Goal: Transaction & Acquisition: Purchase product/service

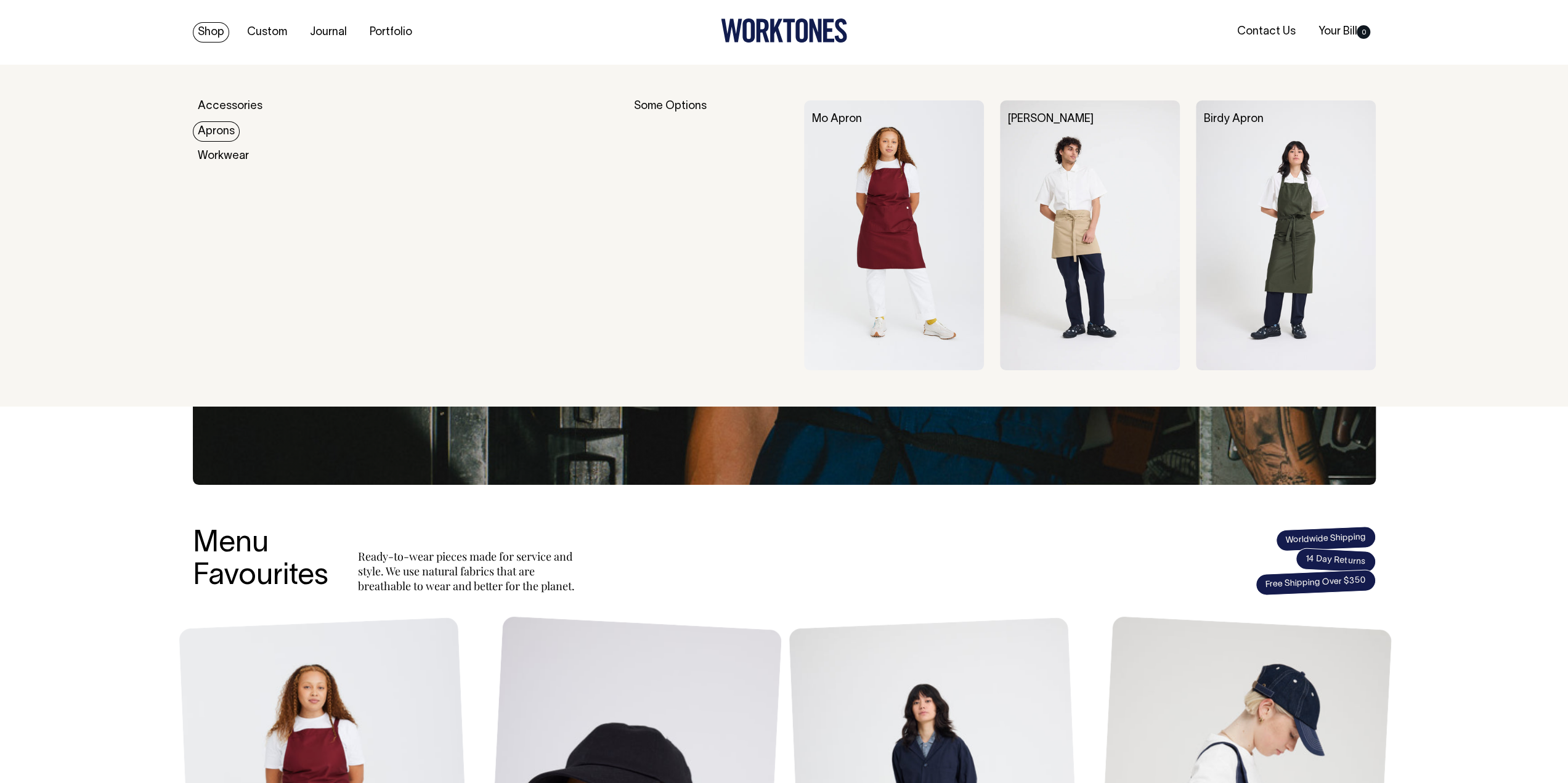
click at [221, 132] on link "Aprons" at bounding box center [216, 131] width 47 height 20
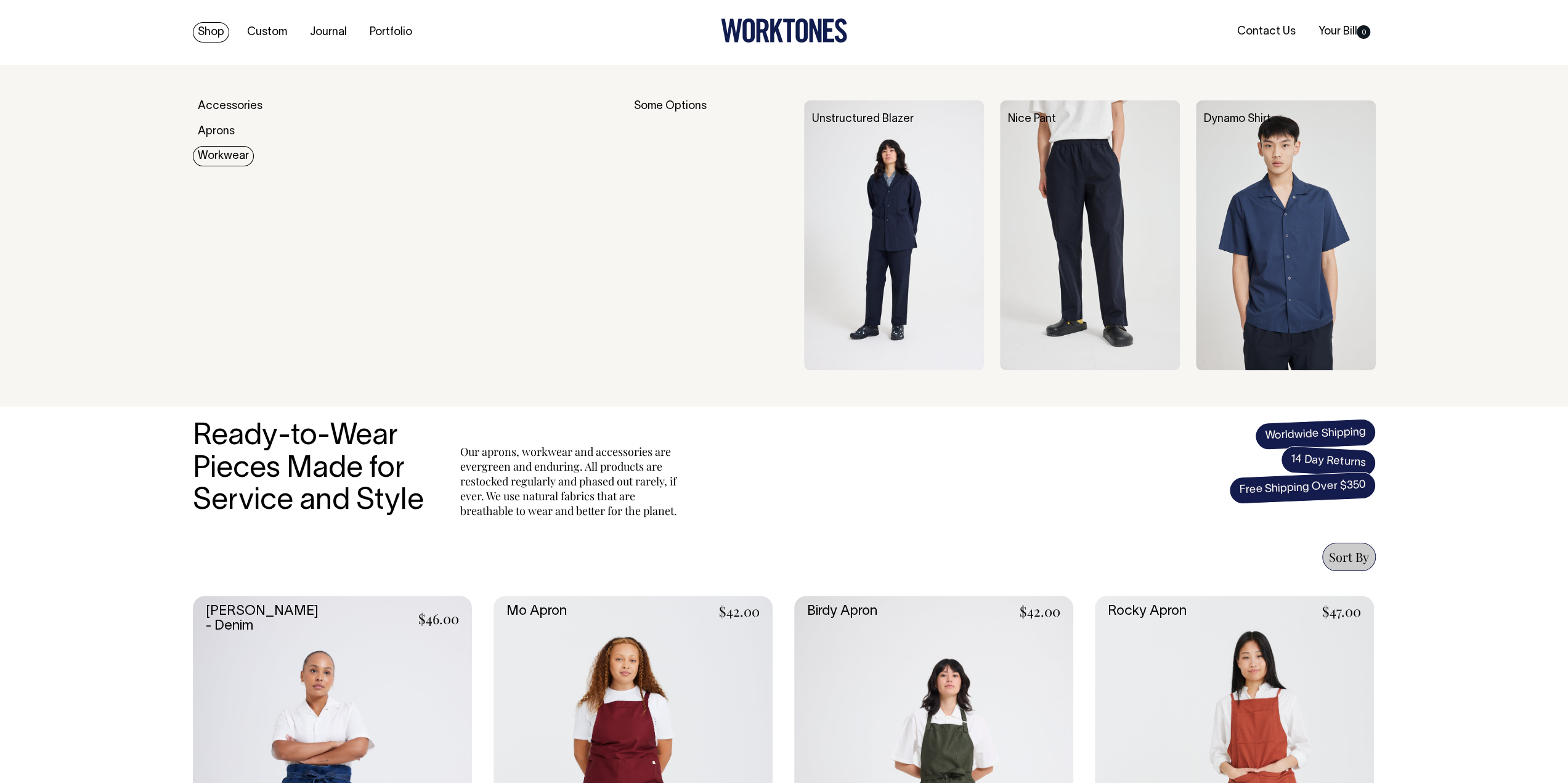
click at [223, 157] on link "Workwear" at bounding box center [223, 156] width 61 height 20
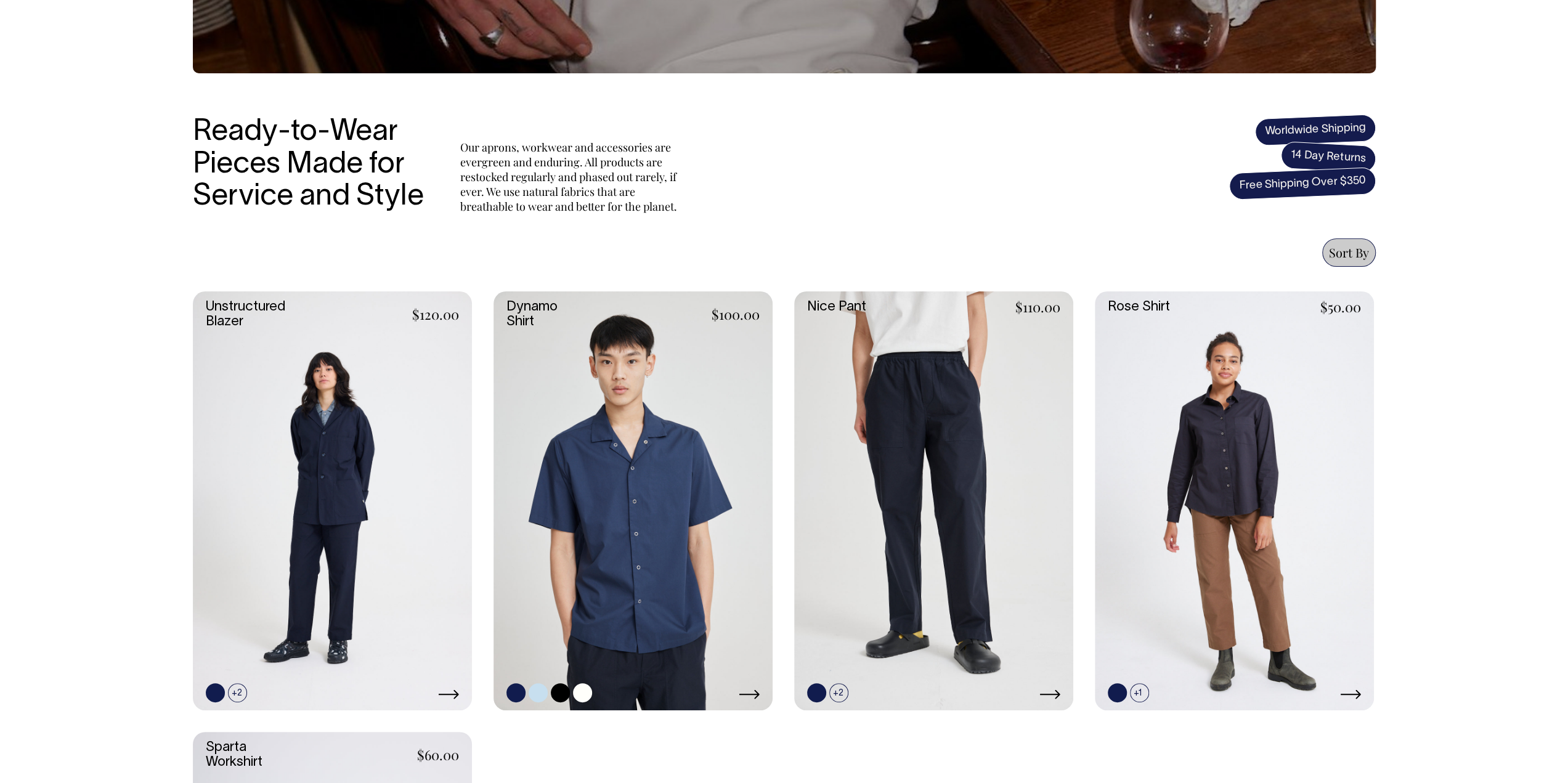
click at [644, 499] on link at bounding box center [632, 501] width 279 height 419
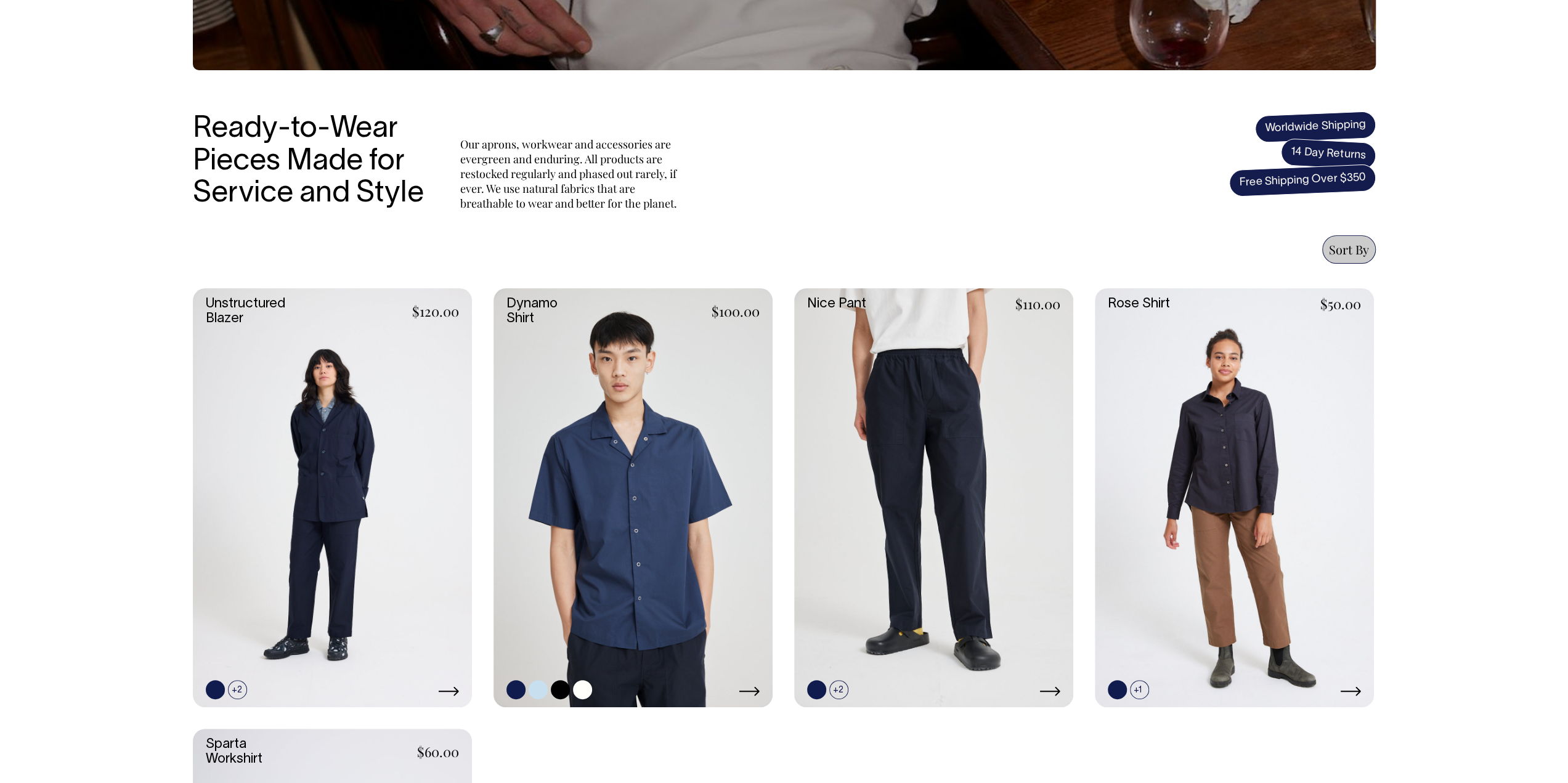
scroll to position [308, 0]
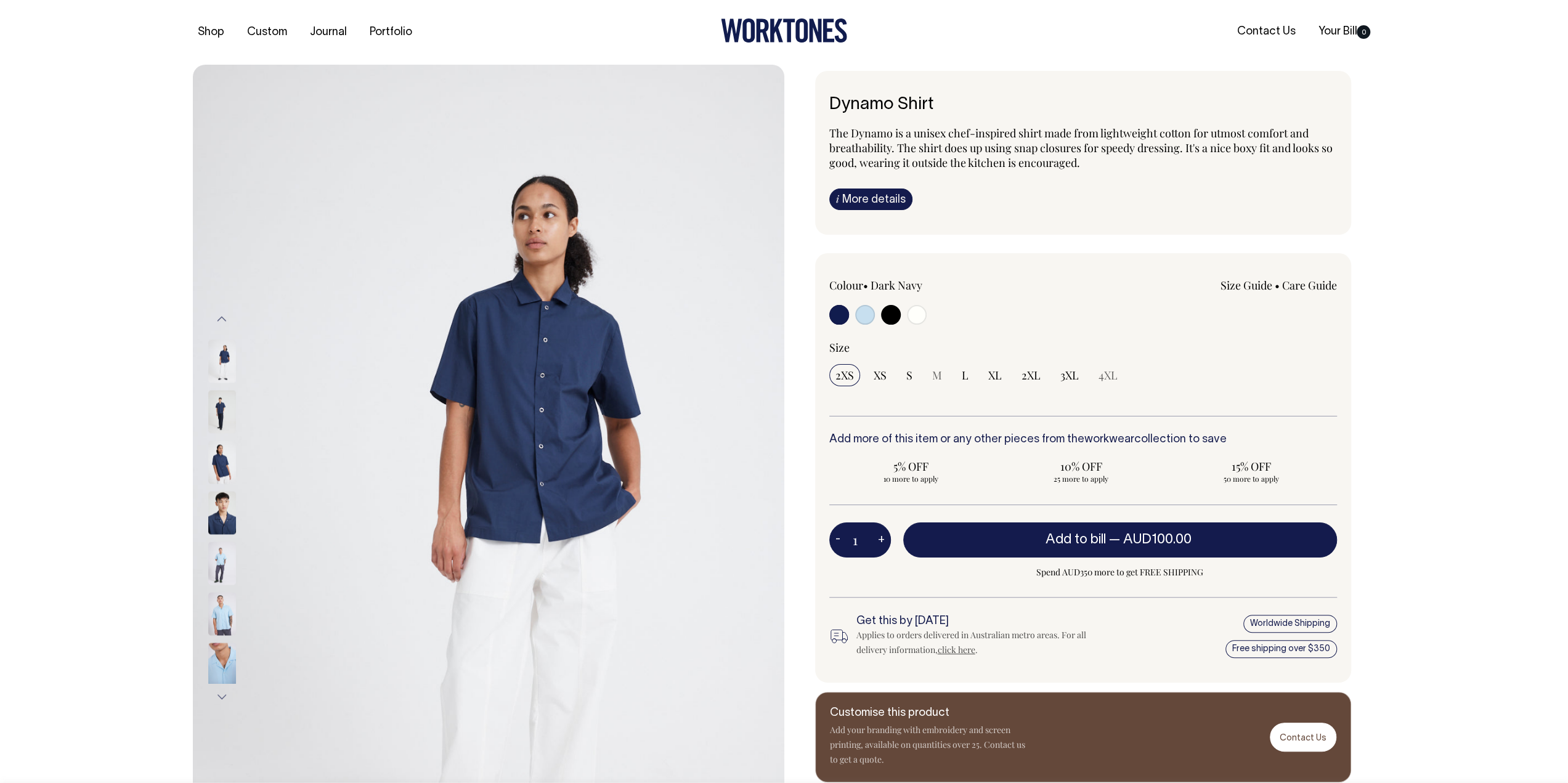
click at [216, 399] on img at bounding box center [221, 412] width 27 height 43
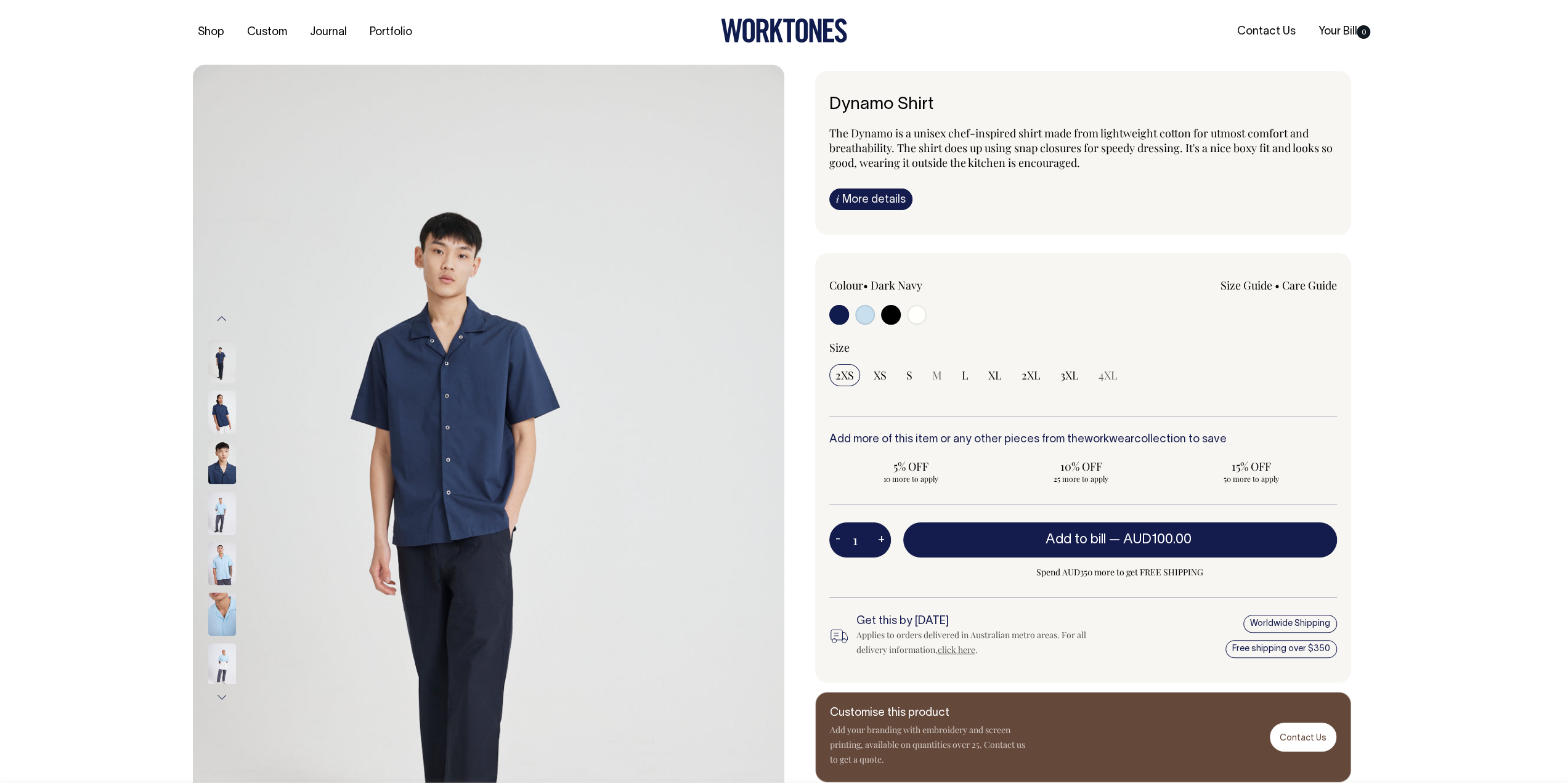
click at [221, 361] on img at bounding box center [221, 362] width 27 height 43
click at [225, 457] on img at bounding box center [221, 463] width 27 height 43
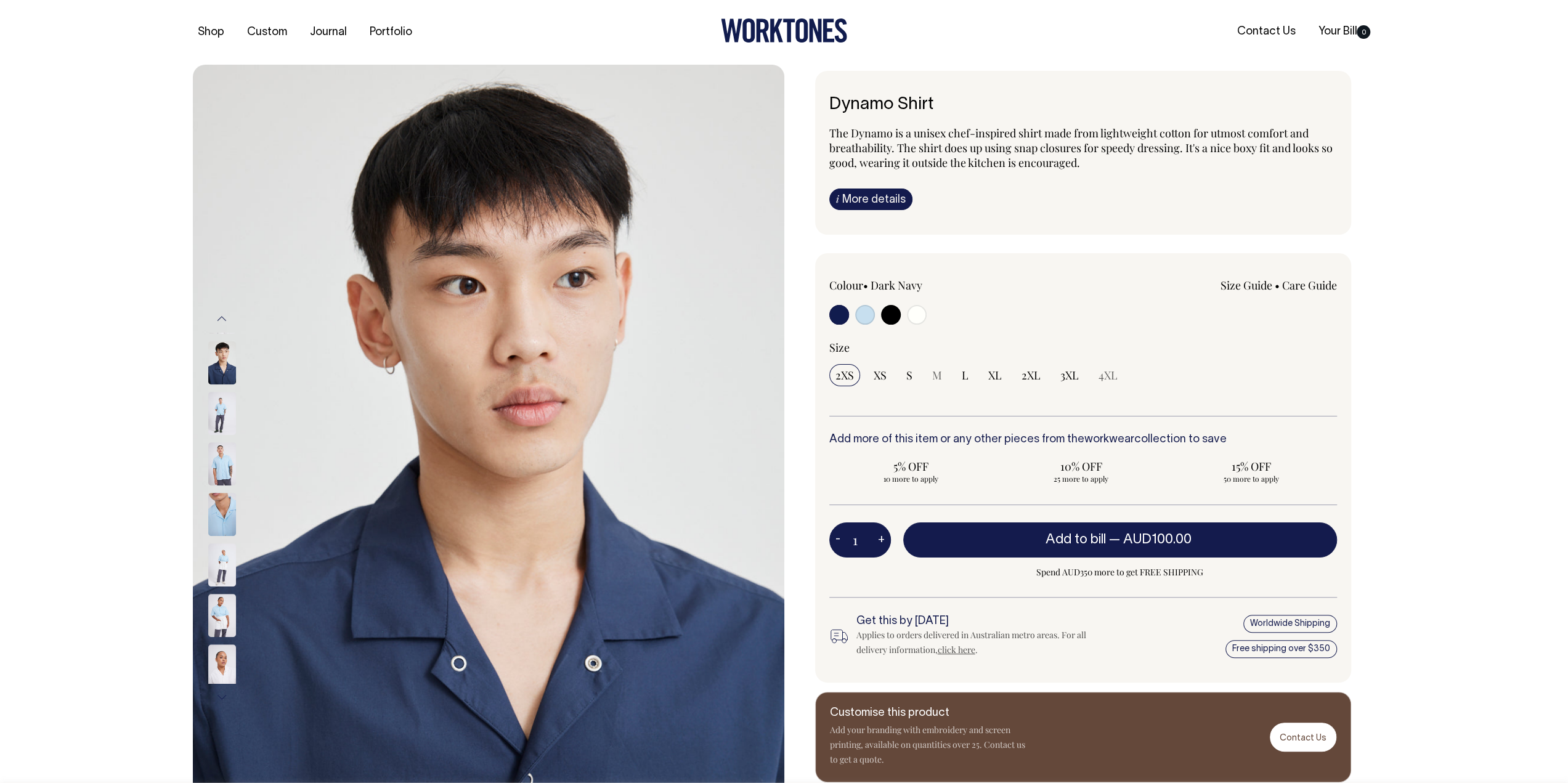
drag, startPoint x: 217, startPoint y: 311, endPoint x: 223, endPoint y: 316, distance: 7.8
click at [217, 311] on button "Previous" at bounding box center [221, 318] width 19 height 27
click at [224, 317] on button "Previous" at bounding box center [221, 318] width 19 height 27
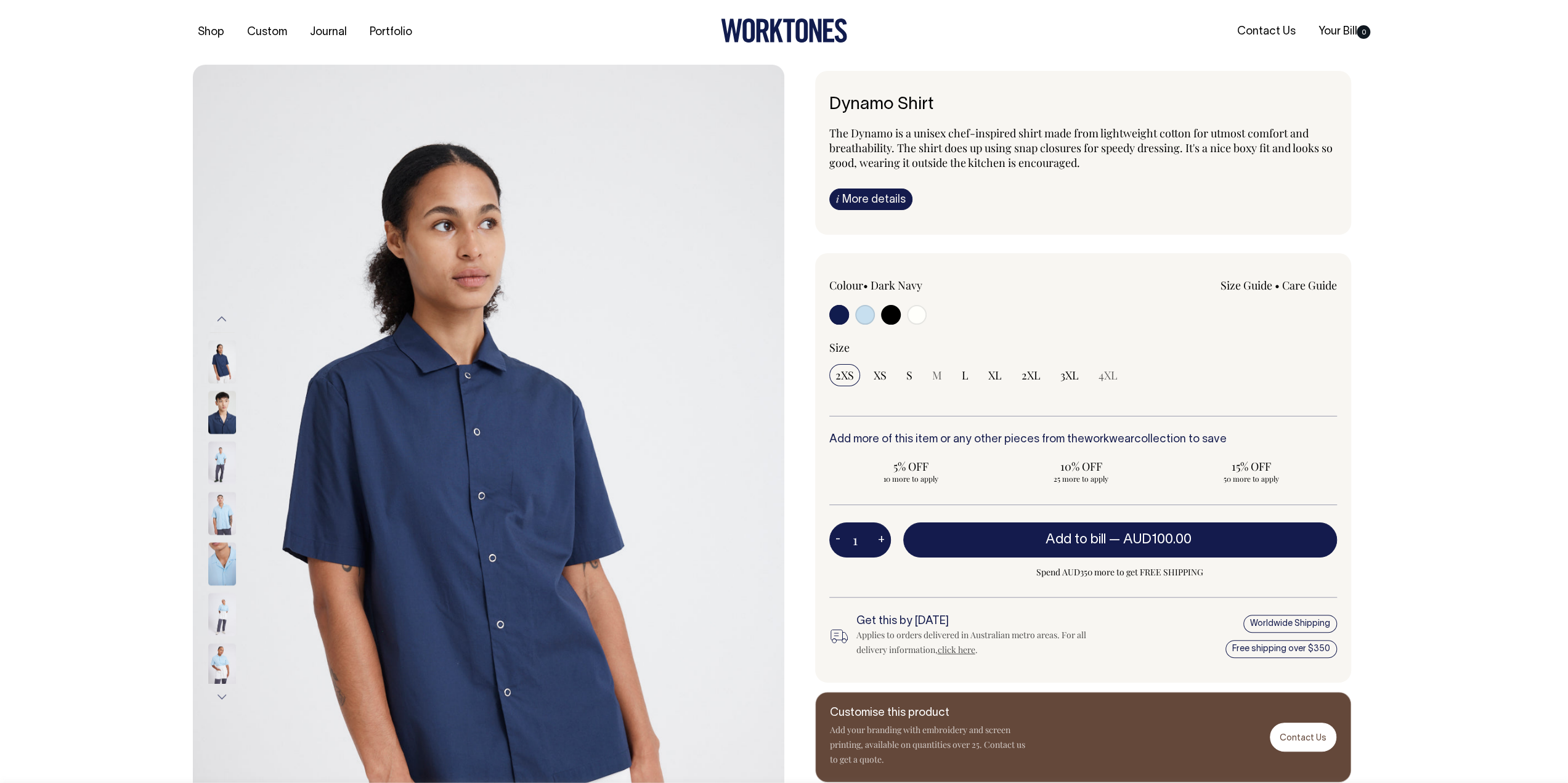
click at [224, 317] on button "Previous" at bounding box center [221, 318] width 19 height 27
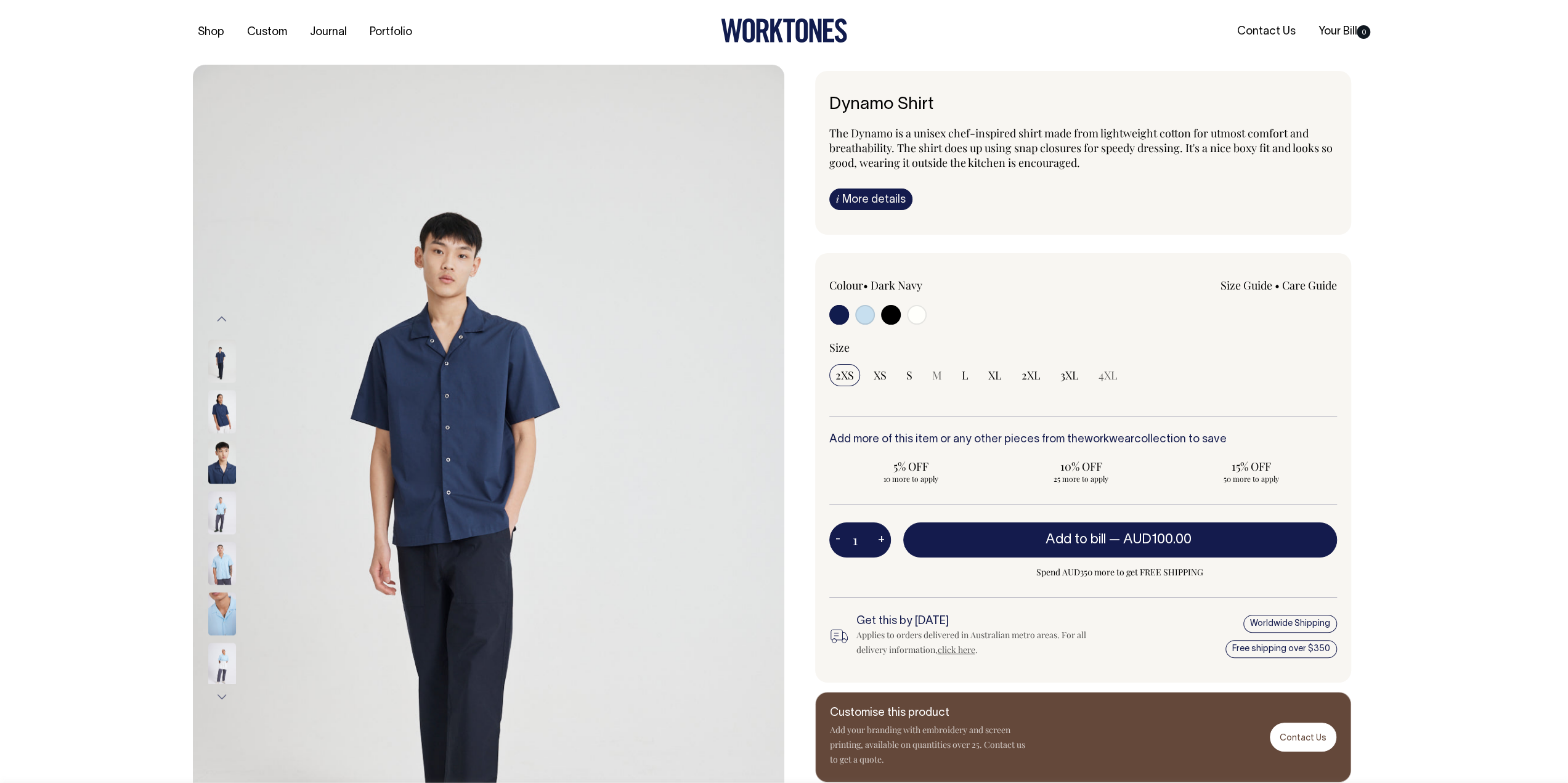
click at [224, 317] on button "Previous" at bounding box center [221, 318] width 19 height 27
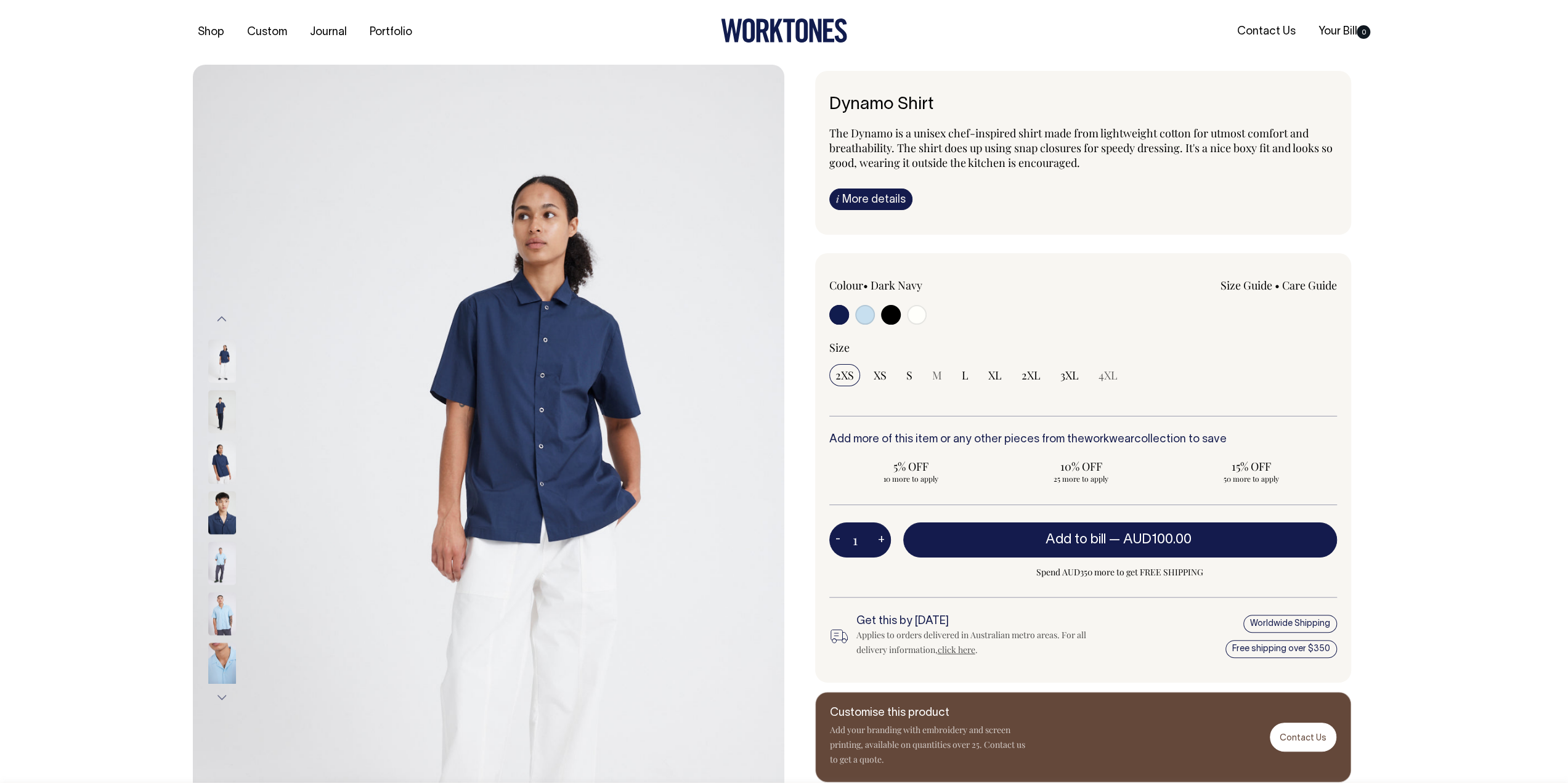
click at [224, 317] on button "Previous" at bounding box center [221, 318] width 19 height 27
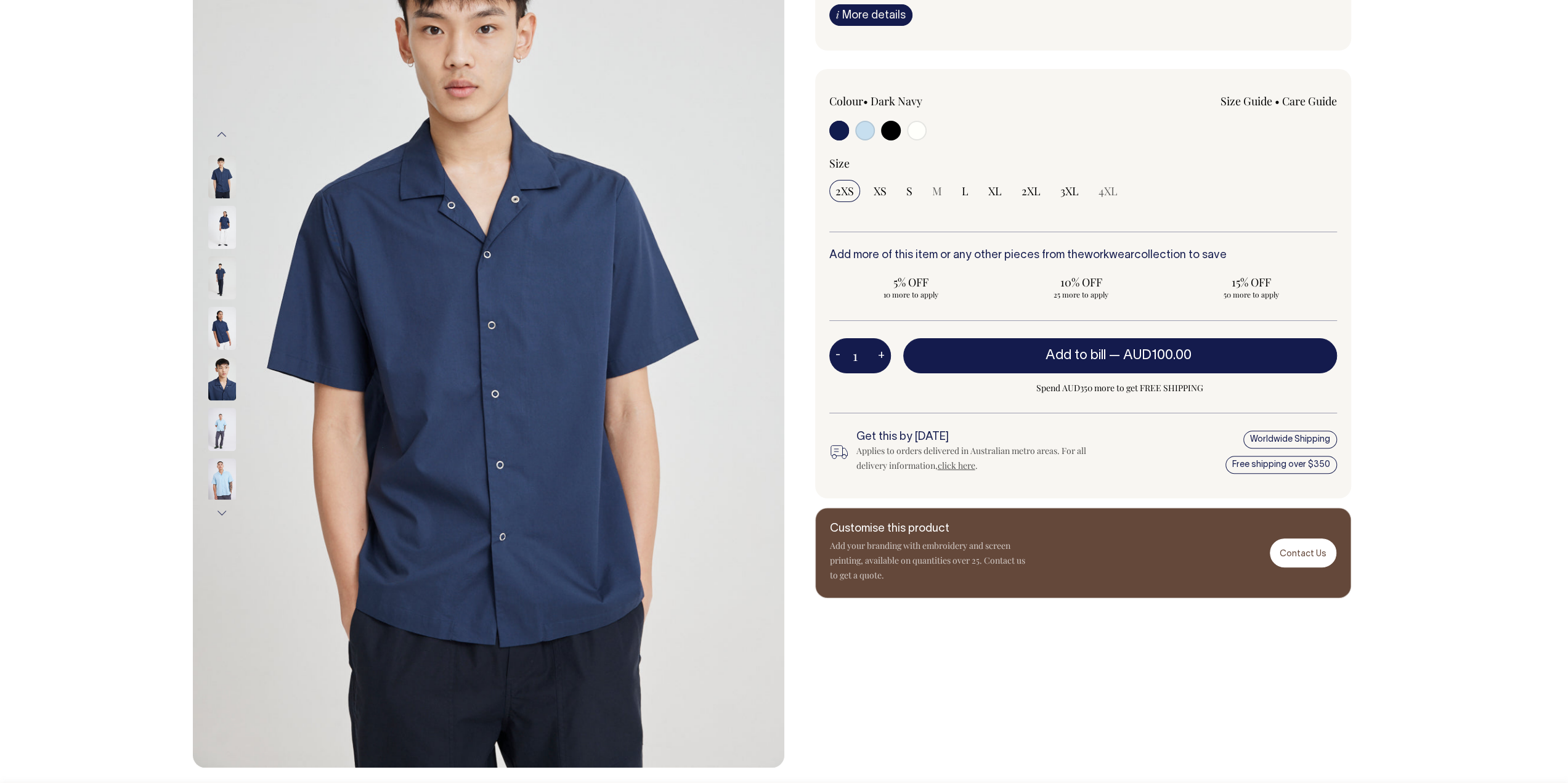
scroll to position [185, 0]
